Goal: Task Accomplishment & Management: Use online tool/utility

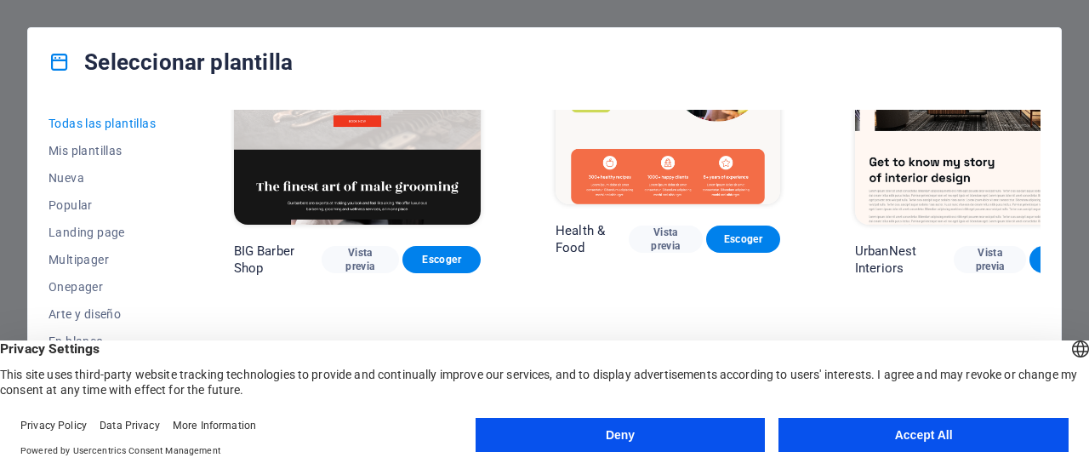
scroll to position [1852, 0]
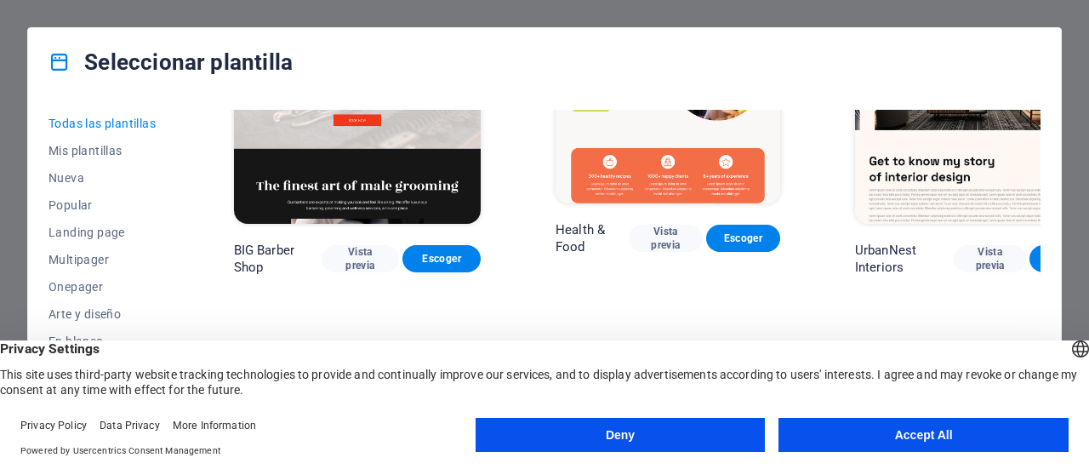
click at [919, 430] on button "Accept All" at bounding box center [924, 435] width 290 height 34
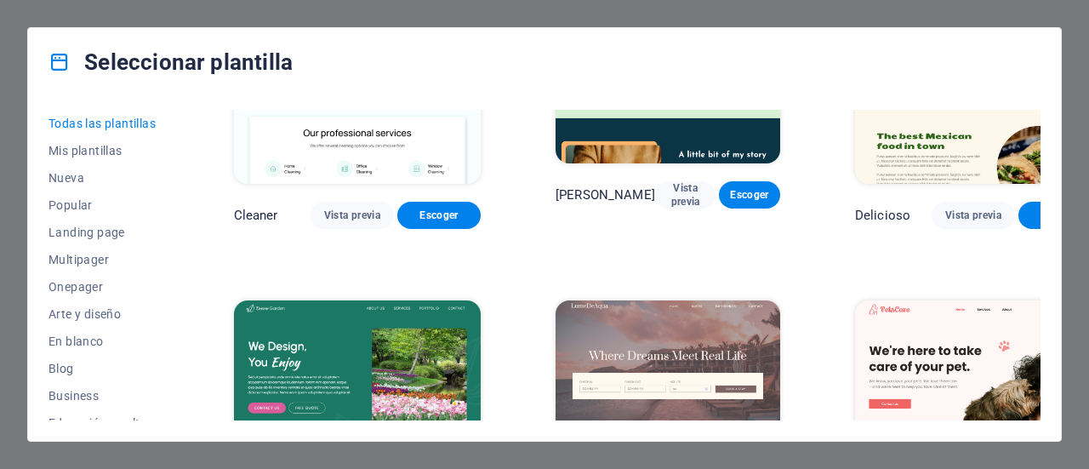
scroll to position [2595, 0]
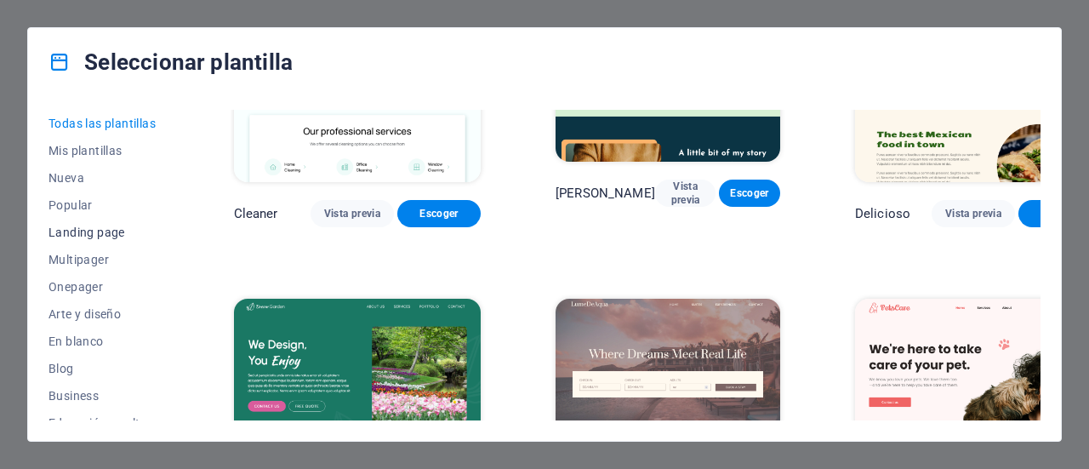
click at [106, 234] on span "Landing page" at bounding box center [104, 232] width 111 height 14
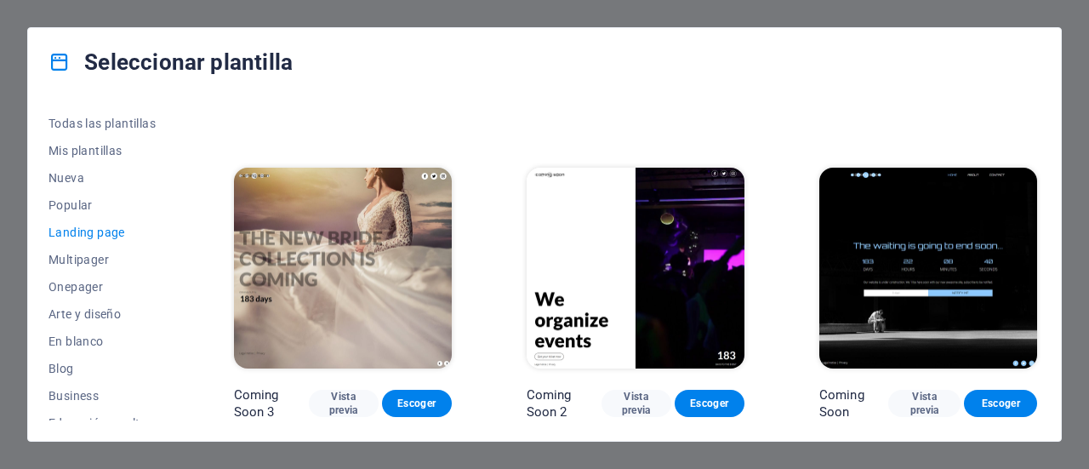
scroll to position [2486, 0]
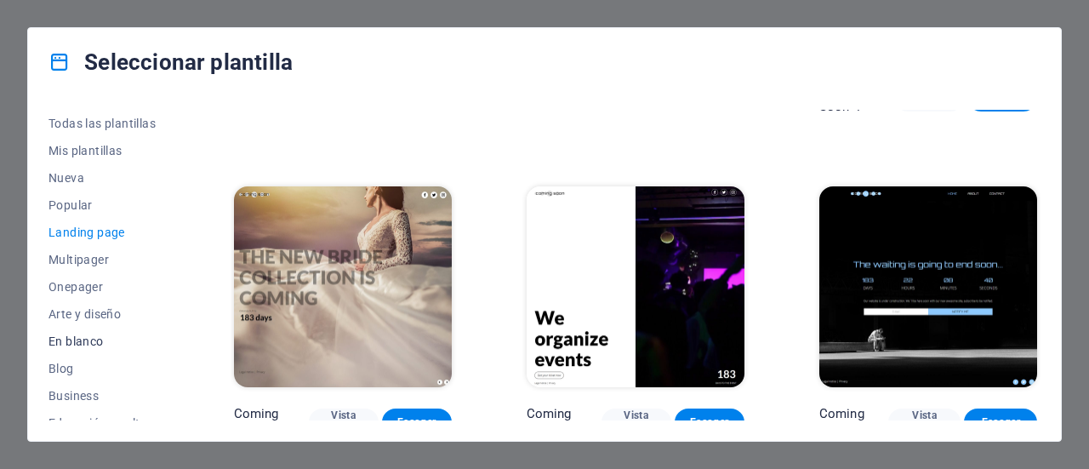
click at [78, 340] on span "En blanco" at bounding box center [104, 341] width 111 height 14
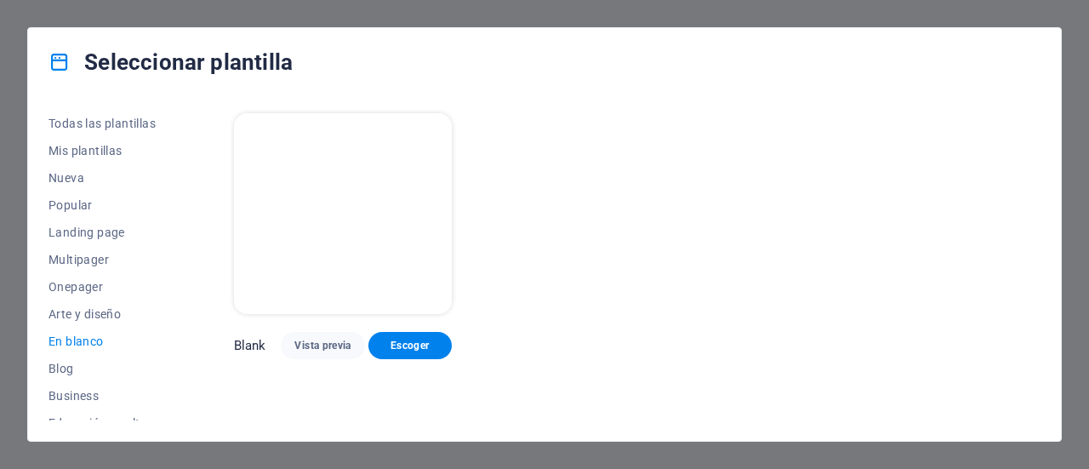
scroll to position [0, 0]
click at [406, 341] on span "Escoger" at bounding box center [410, 346] width 56 height 14
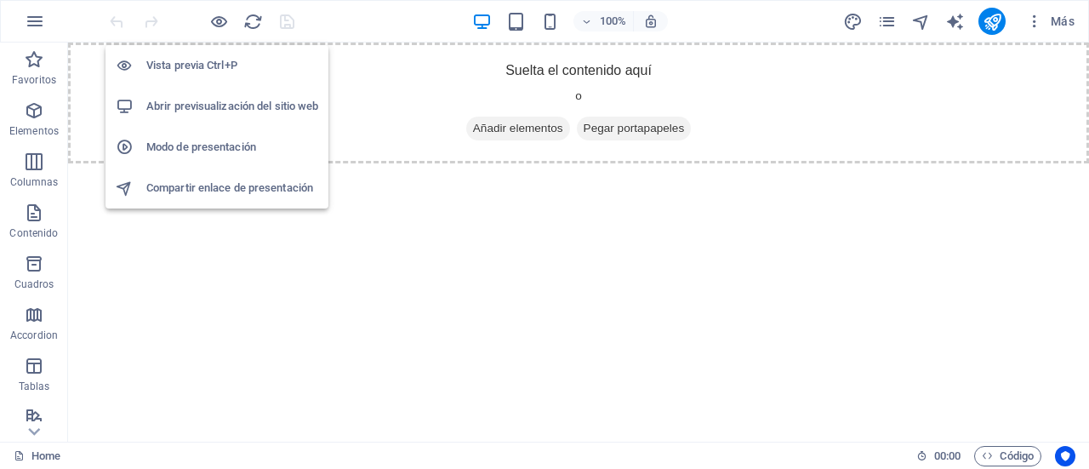
click at [207, 65] on h6 "Vista previa Ctrl+P" at bounding box center [232, 65] width 172 height 20
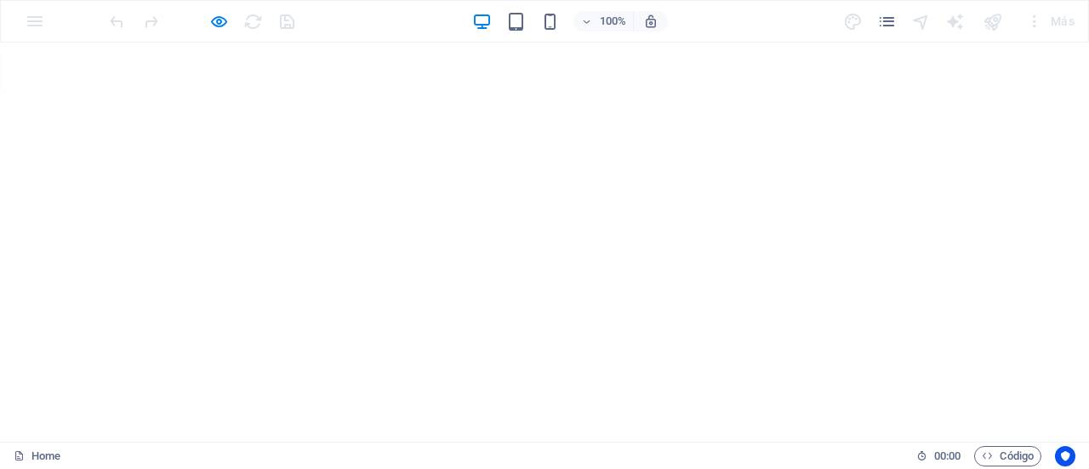
click at [516, 31] on div "100%" at bounding box center [569, 21] width 197 height 27
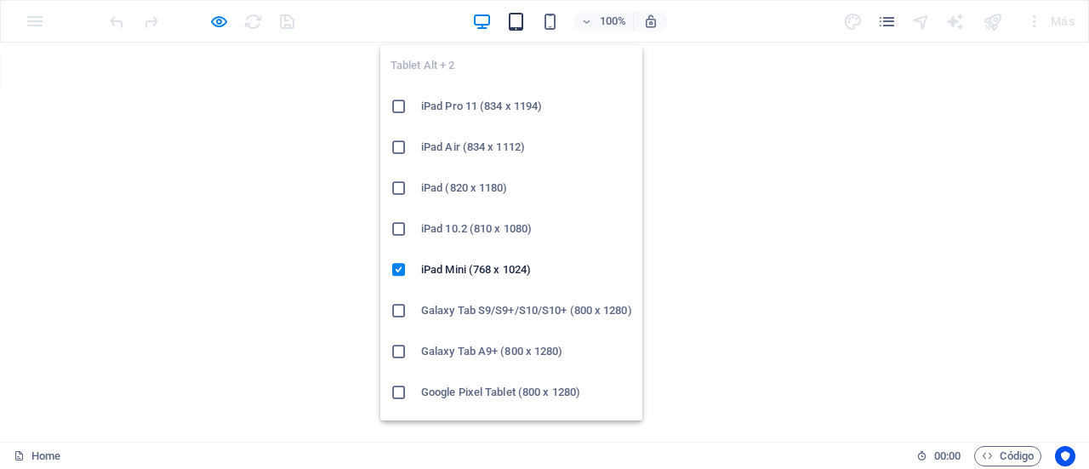
click at [514, 25] on icon "button" at bounding box center [516, 22] width 20 height 20
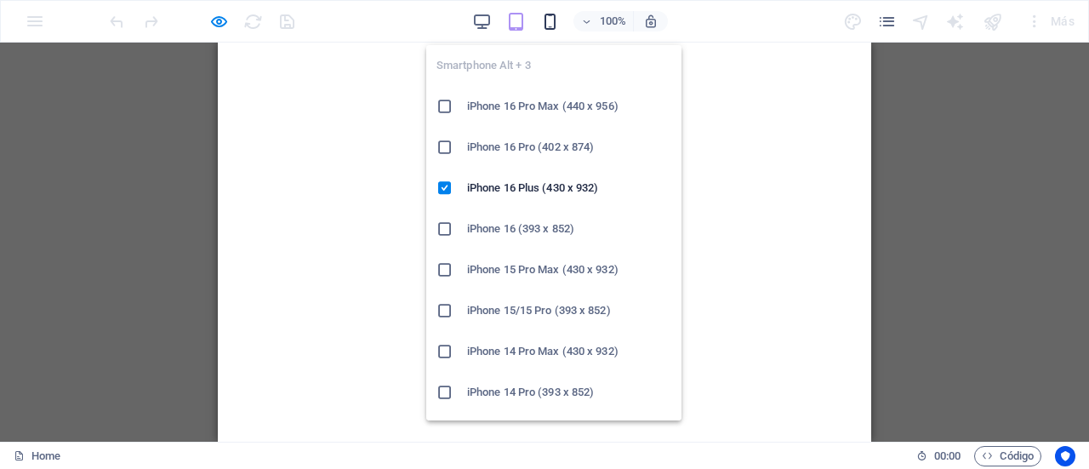
click at [555, 23] on icon "button" at bounding box center [550, 22] width 20 height 20
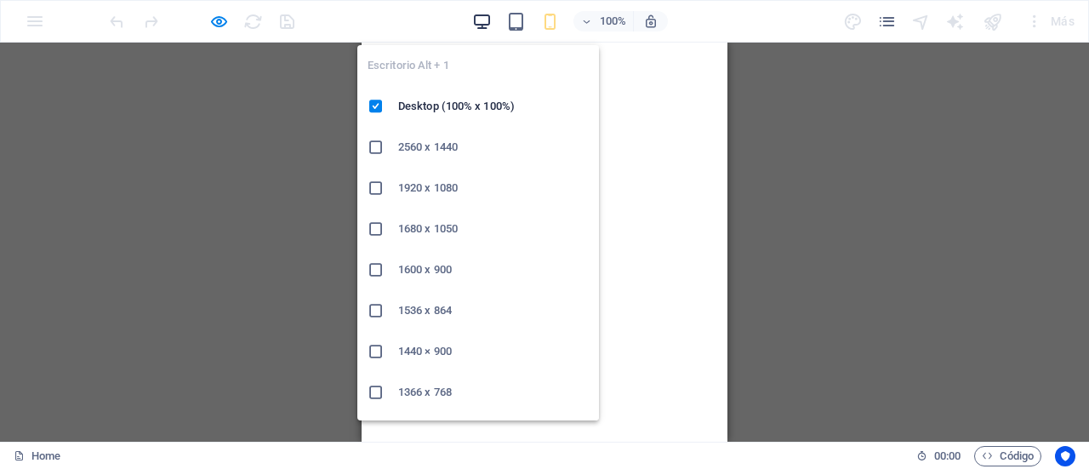
click at [480, 20] on icon "button" at bounding box center [482, 22] width 20 height 20
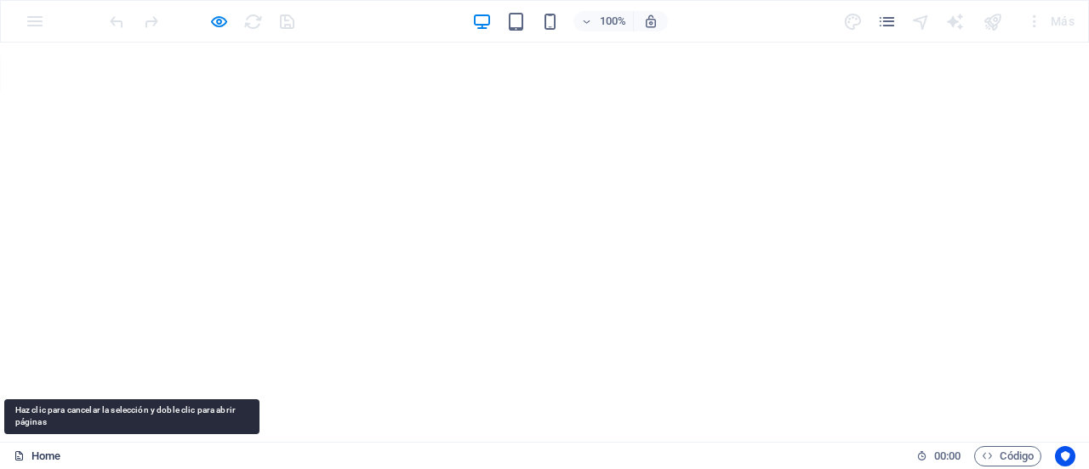
click at [33, 450] on link "Home" at bounding box center [37, 456] width 47 height 20
